Goal: Task Accomplishment & Management: Use online tool/utility

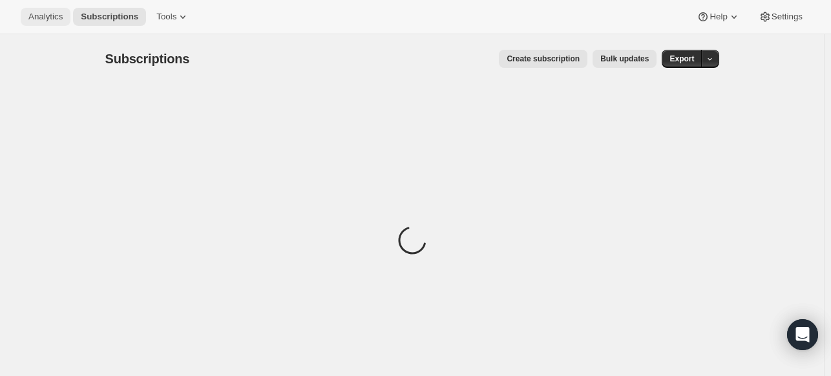
click at [63, 15] on button "Analytics" at bounding box center [46, 17] width 50 height 18
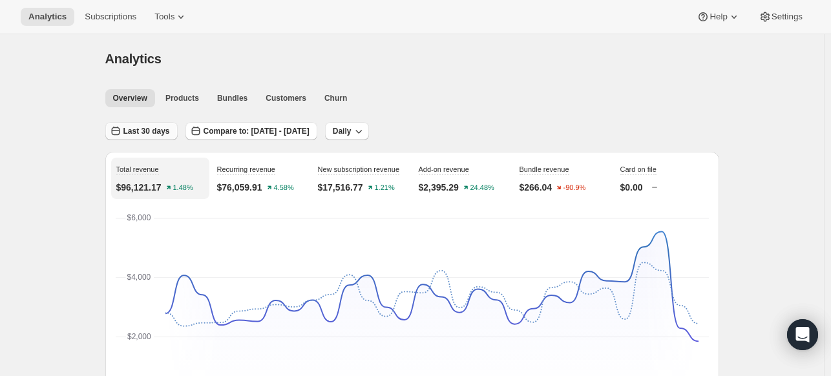
click at [149, 134] on span "Last 30 days" at bounding box center [146, 131] width 47 height 10
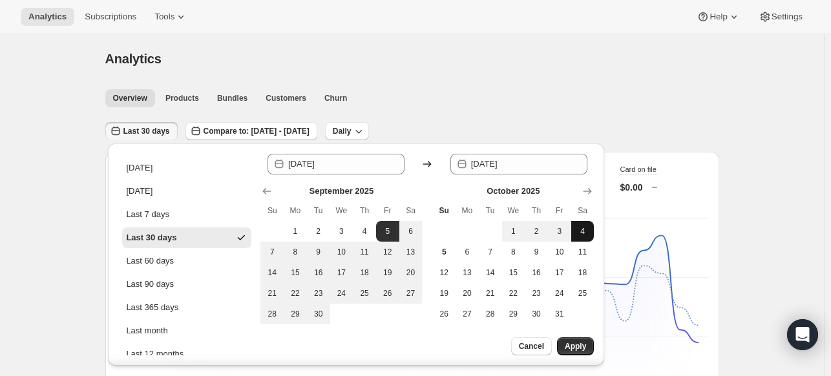
click at [574, 225] on button "4" at bounding box center [582, 231] width 23 height 21
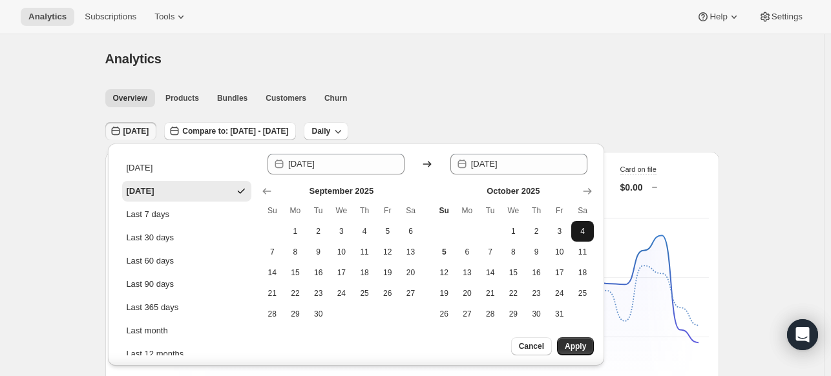
type input "[DATE]"
click at [574, 225] on button "4" at bounding box center [582, 231] width 23 height 21
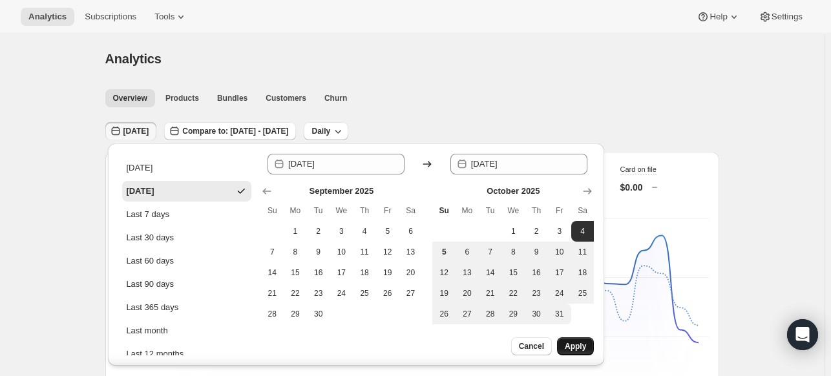
click at [580, 346] on span "Apply" at bounding box center [575, 346] width 21 height 10
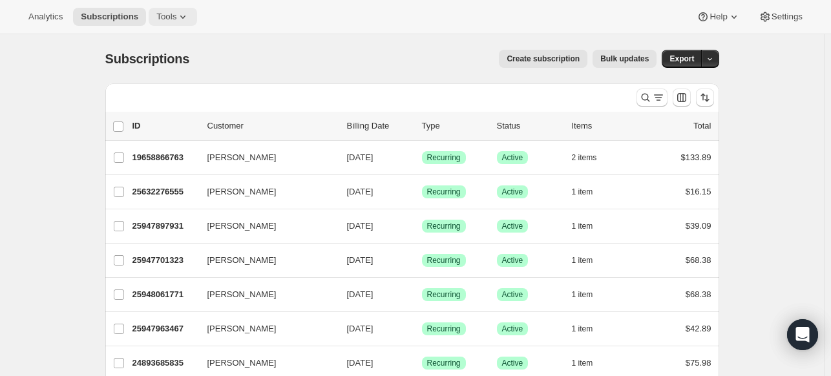
click at [156, 19] on span "Tools" at bounding box center [166, 17] width 20 height 10
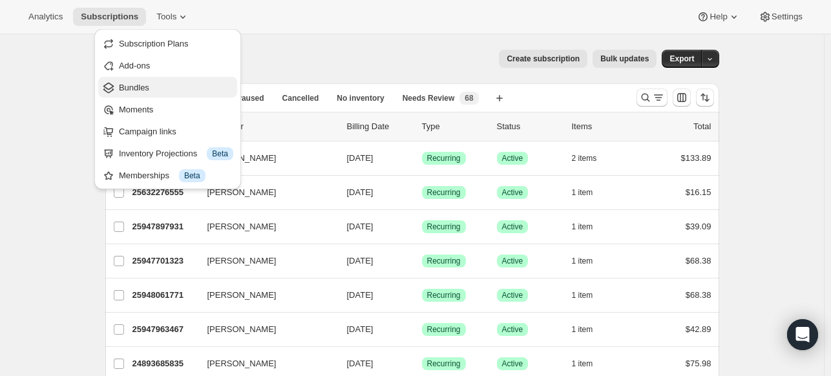
click at [165, 94] on button "Bundles" at bounding box center [167, 87] width 139 height 21
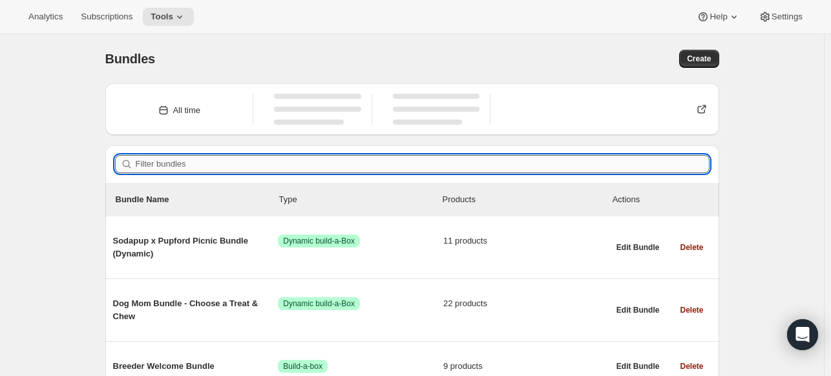
click at [387, 158] on input "Filter bundles" at bounding box center [423, 164] width 574 height 18
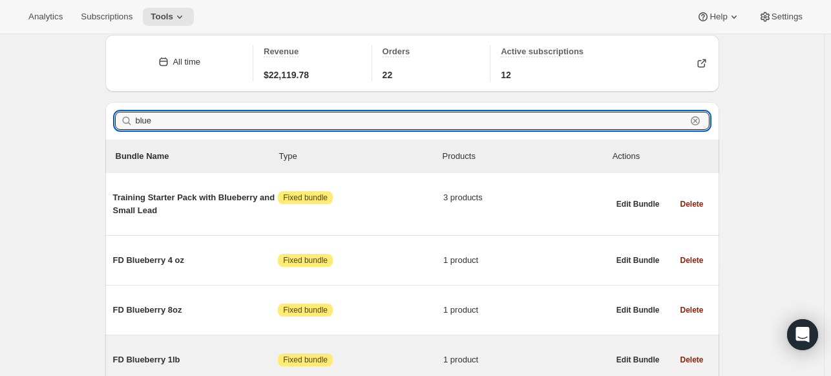
scroll to position [106, 0]
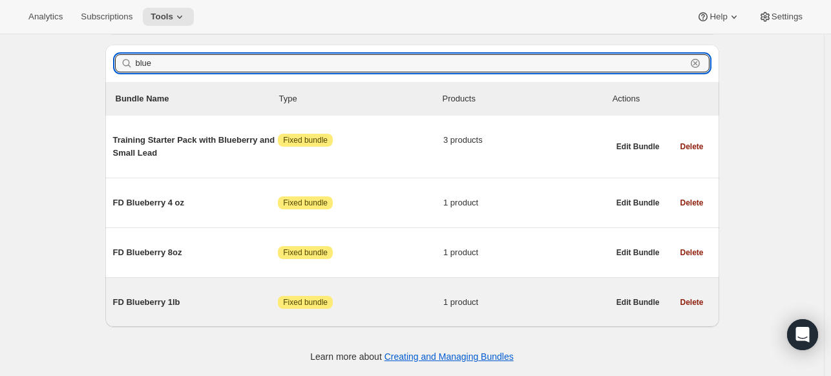
type input "blue"
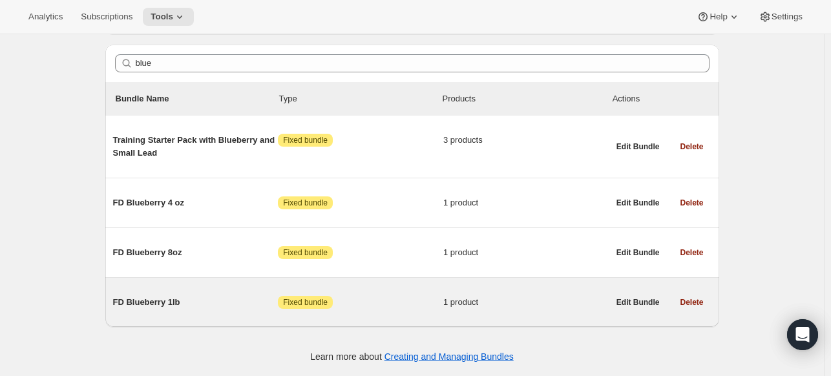
click at [249, 299] on span "FD Blueberry 1lb" at bounding box center [195, 302] width 165 height 13
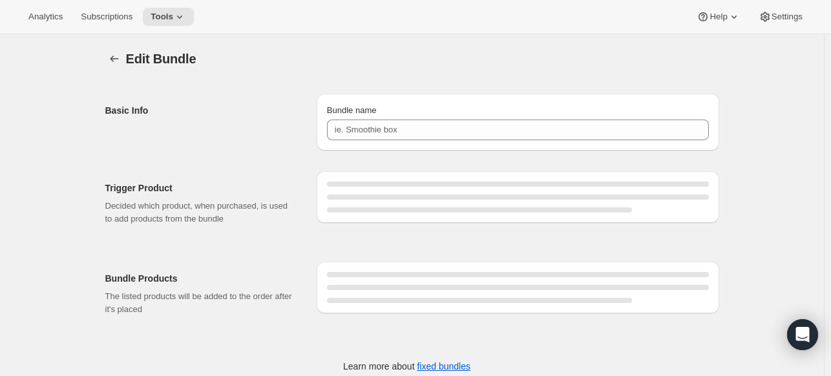
type input "FD Blueberry 1lb"
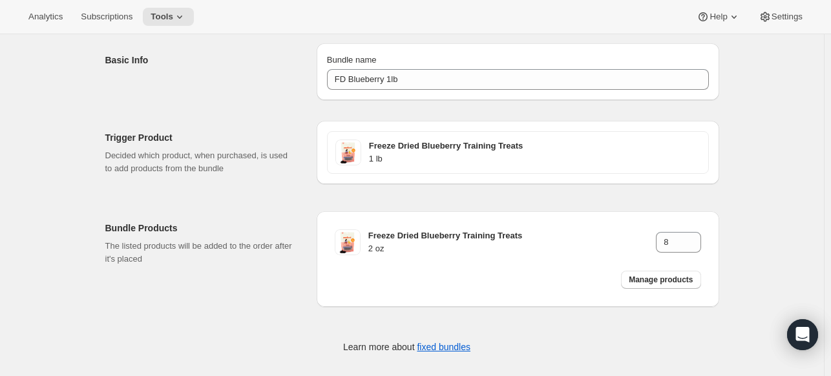
scroll to position [59, 0]
